Goal: Navigation & Orientation: Find specific page/section

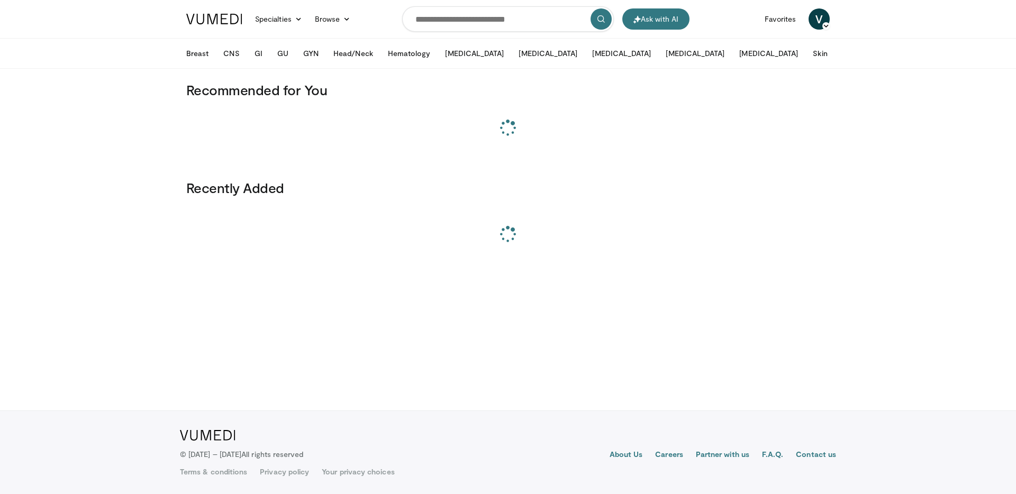
click at [354, 26] on div "Browse Channels Education Events Lecture Series Playlists Product Workshops Vid…" at bounding box center [332, 18] width 49 height 21
click at [349, 21] on icon at bounding box center [346, 18] width 7 height 7
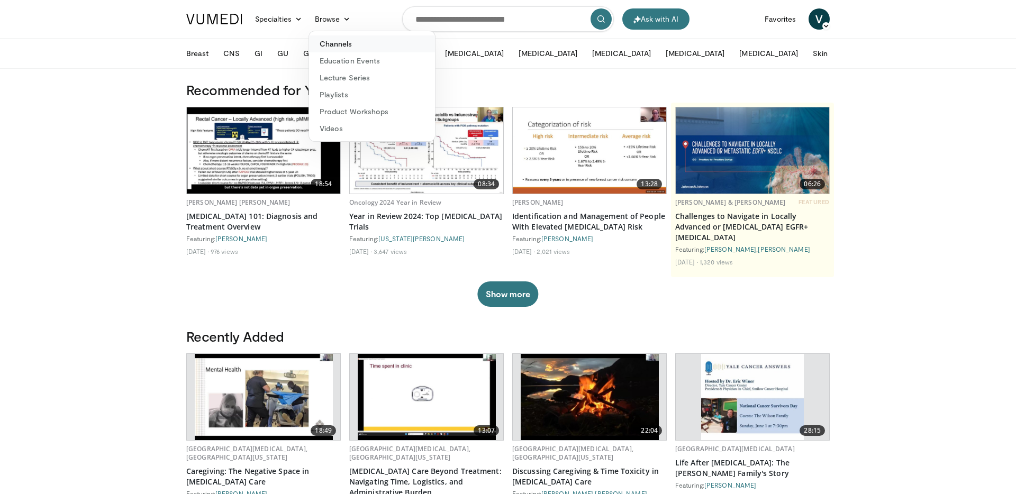
click at [353, 43] on link "Channels" at bounding box center [372, 43] width 126 height 17
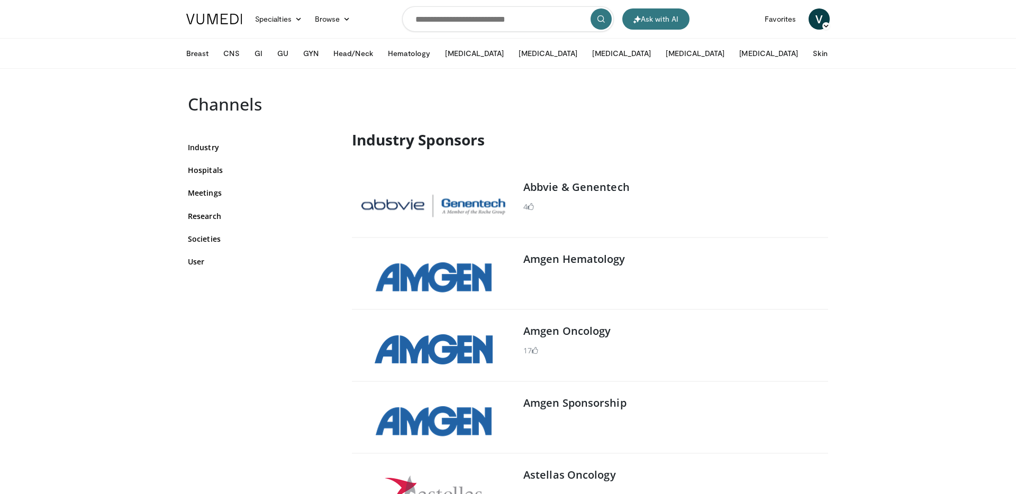
scroll to position [5543, 0]
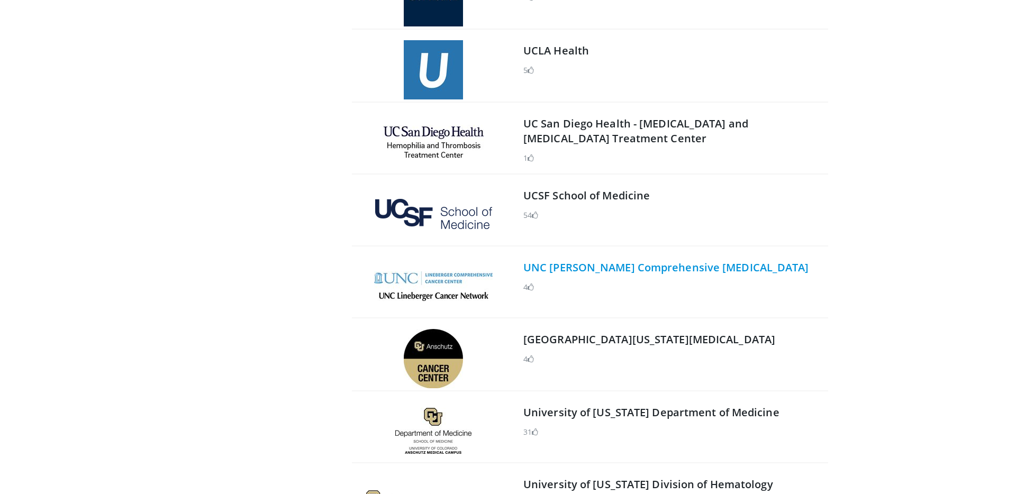
click at [570, 260] on link "UNC [PERSON_NAME] Comprehensive [MEDICAL_DATA]" at bounding box center [666, 267] width 286 height 14
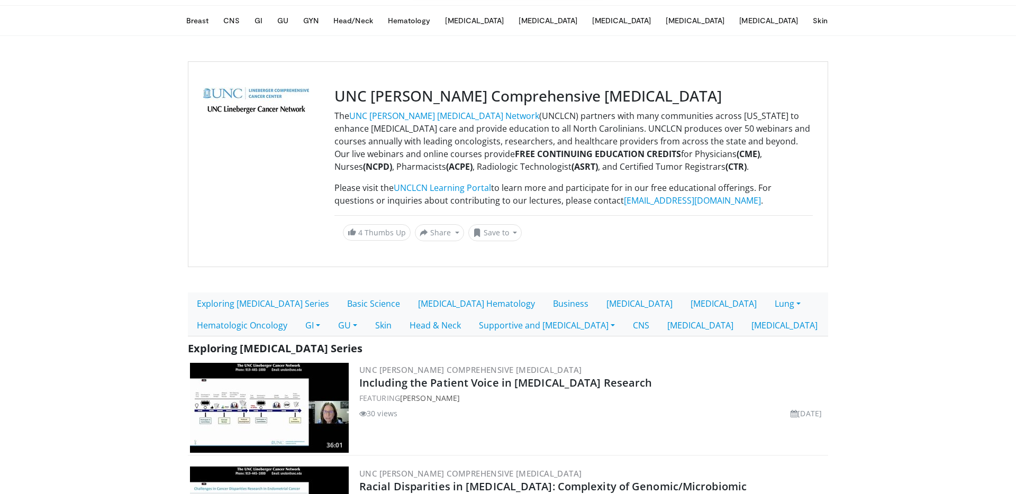
scroll to position [34, 0]
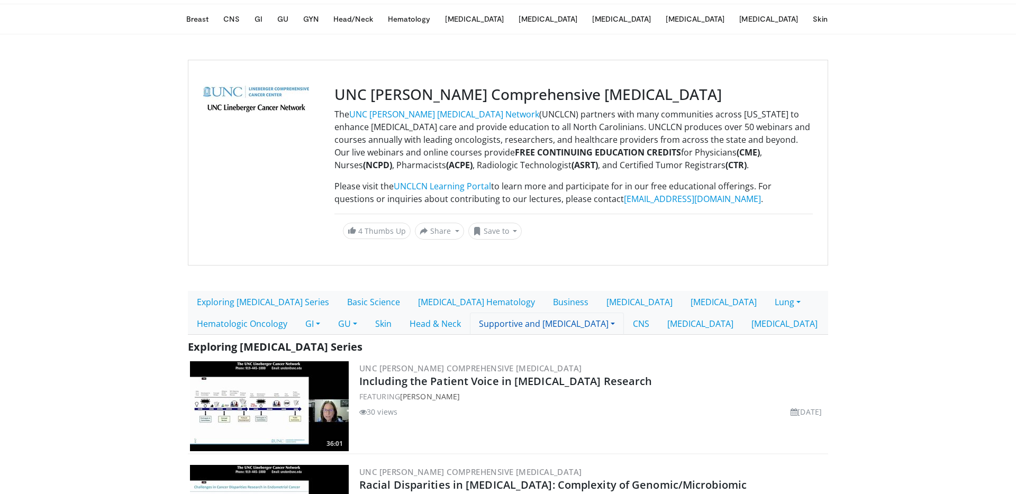
click at [479, 327] on link "Supportive and Palliative Care" at bounding box center [547, 324] width 154 height 22
click at [483, 327] on link "Supportive and Palliative Care" at bounding box center [547, 324] width 154 height 22
click at [496, 325] on link "Supportive and Palliative Care" at bounding box center [547, 324] width 154 height 22
click at [470, 323] on link "Supportive and Palliative Care" at bounding box center [547, 324] width 154 height 22
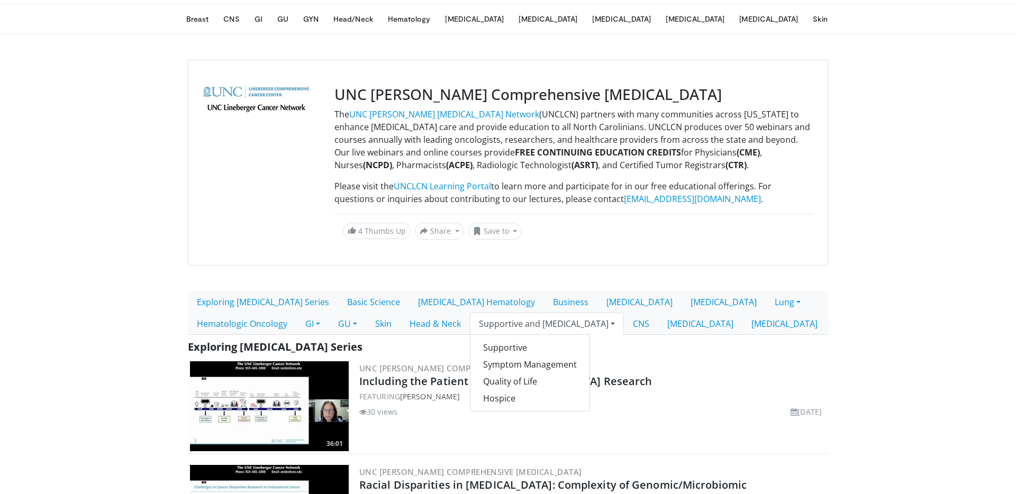
click at [476, 323] on link "Supportive and Palliative Care" at bounding box center [547, 324] width 154 height 22
click at [624, 323] on link "CNS" at bounding box center [641, 324] width 34 height 22
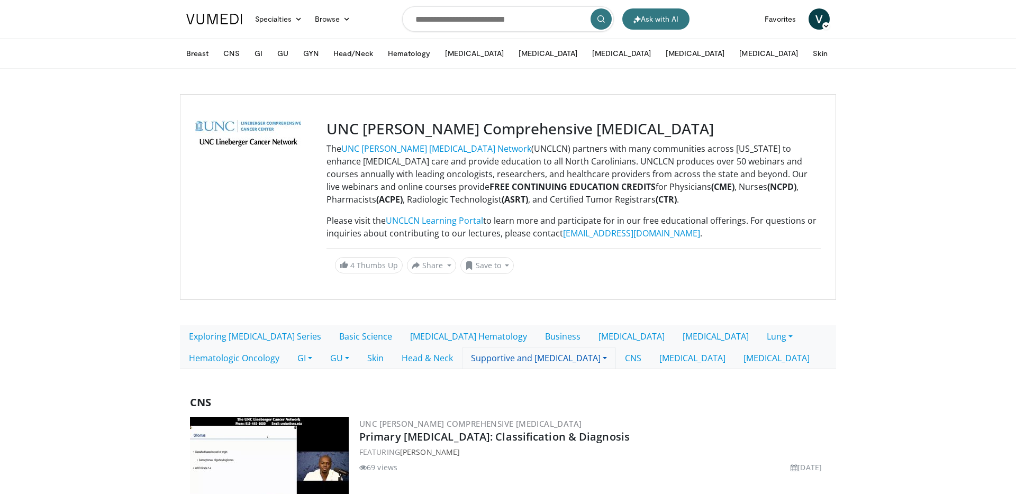
click at [462, 357] on link "Supportive and Palliative Care" at bounding box center [539, 358] width 154 height 22
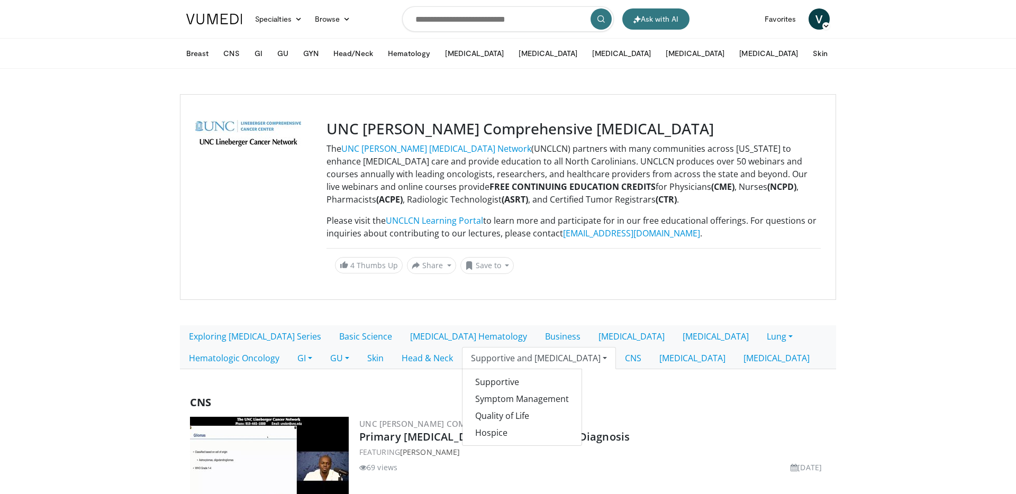
click at [512, 395] on div "CNS" at bounding box center [508, 403] width 640 height 16
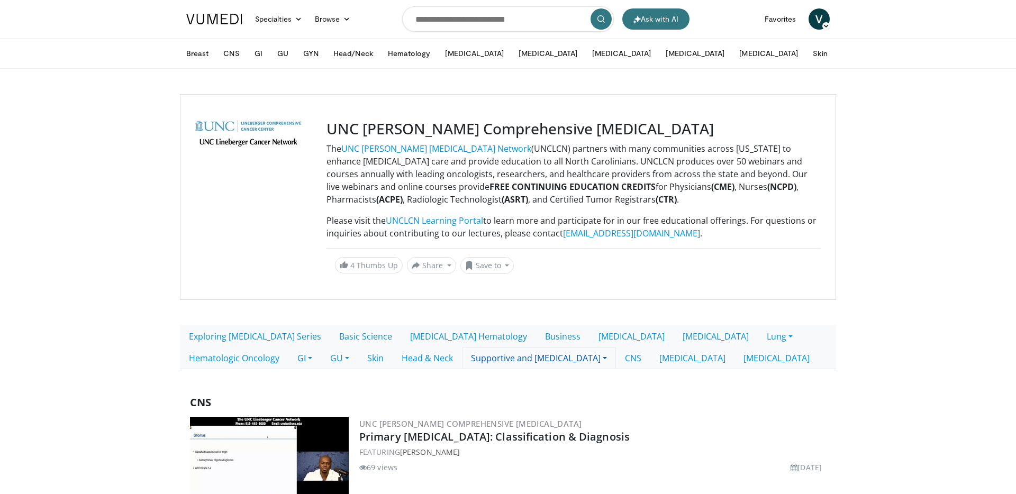
click at [462, 358] on link "Supportive and Palliative Care" at bounding box center [539, 358] width 154 height 22
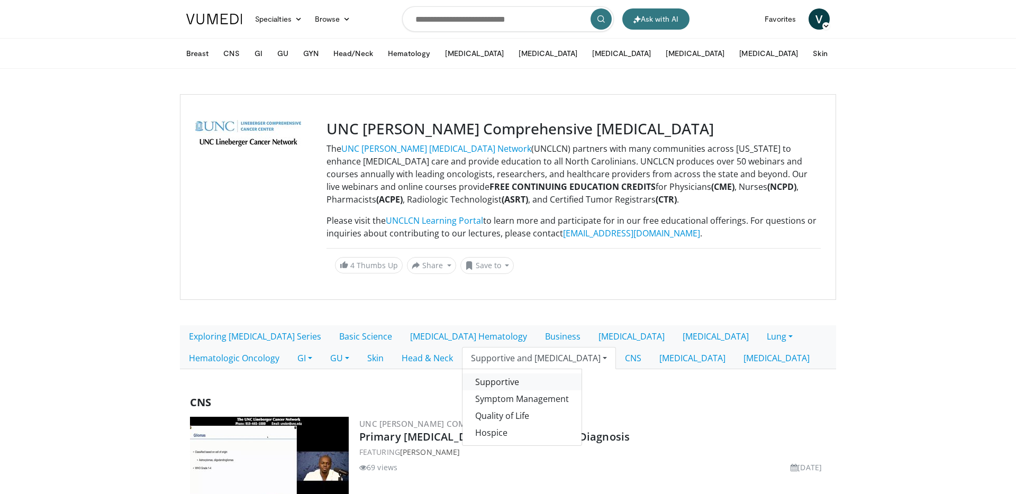
copy link "Supportive"
